Goal: Use online tool/utility: Utilize a website feature to perform a specific function

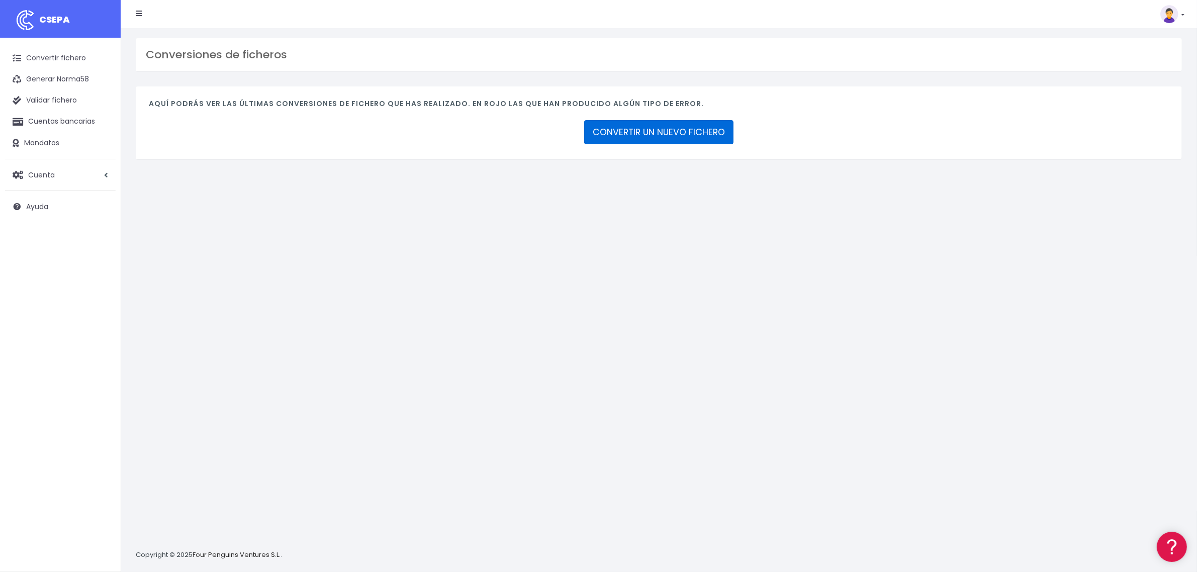
click at [622, 132] on link "CONVERTIR UN NUEVO FICHERO" at bounding box center [658, 132] width 149 height 24
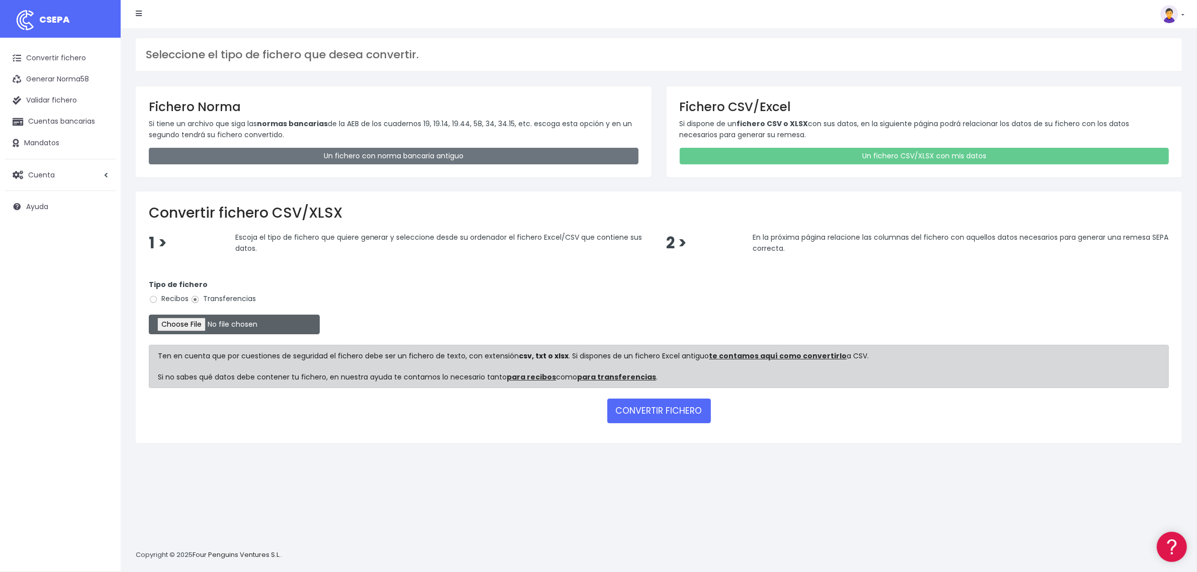
type input "C:\fakepath\2510095 SESS LKX 5833 FICHERO.xlsx"
click at [684, 416] on button "CONVERTIR FICHERO" at bounding box center [659, 411] width 104 height 24
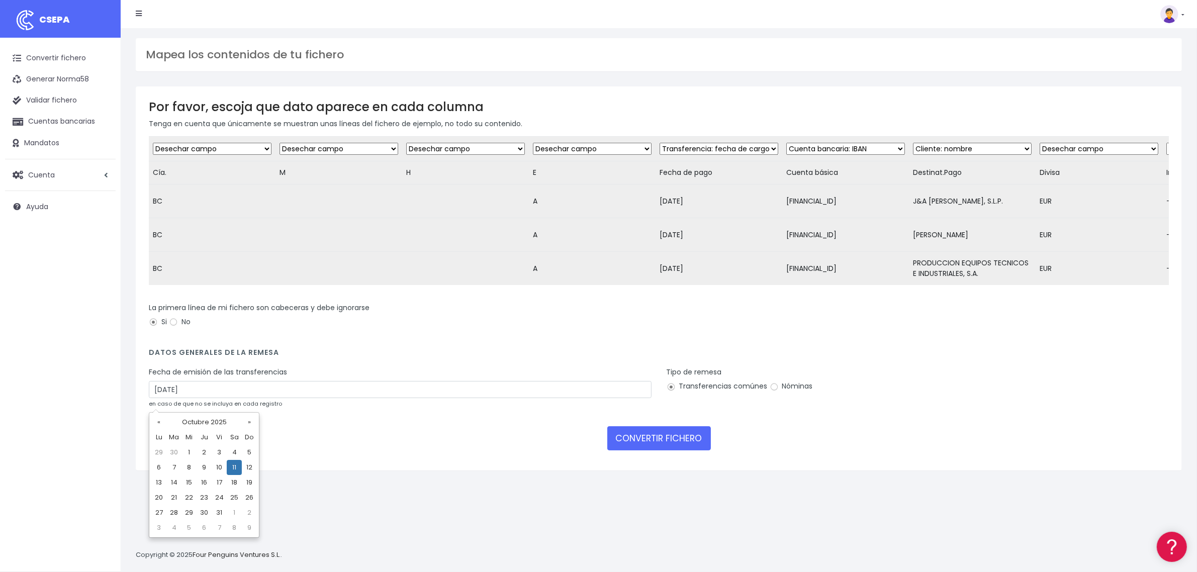
click at [199, 467] on td "9" at bounding box center [204, 467] width 15 height 15
type input "[DATE]"
click at [679, 448] on button "CONVERTIR FICHERO" at bounding box center [659, 438] width 104 height 24
